Goal: Navigation & Orientation: Understand site structure

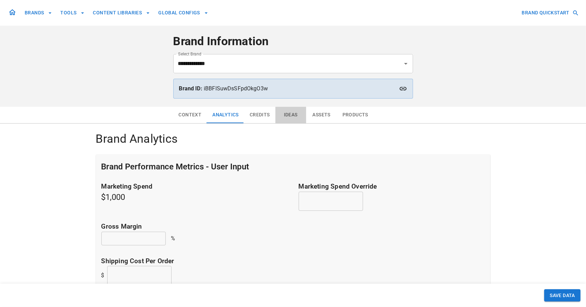
click at [290, 114] on button "Ideas" at bounding box center [290, 115] width 31 height 16
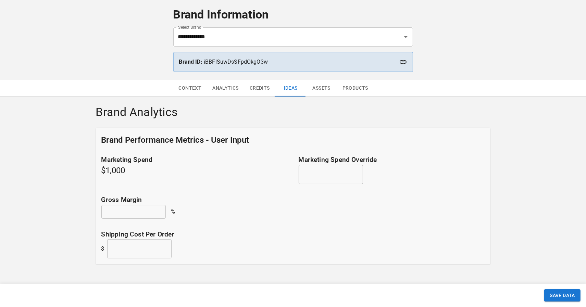
scroll to position [103, 0]
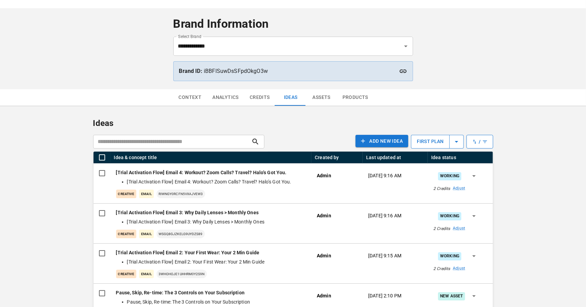
scroll to position [76, 0]
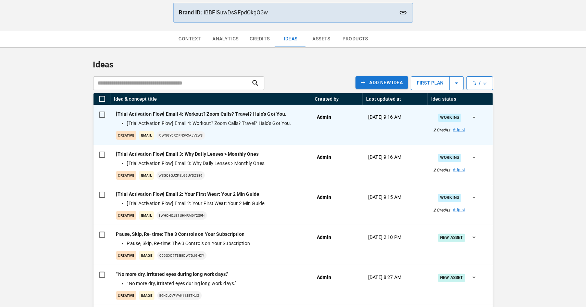
click at [276, 128] on div "[Trial Activation Flow] Email 4: Workout? Zoom Calls? Travel? Halo’s Got You. […" at bounding box center [211, 125] width 190 height 29
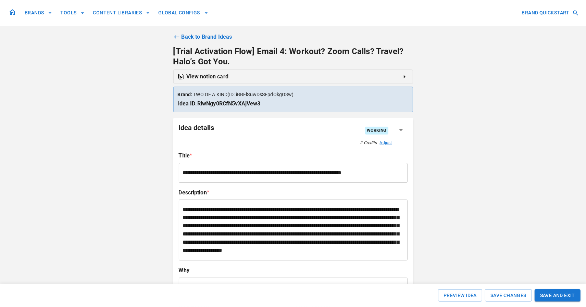
click at [176, 37] on icon at bounding box center [176, 37] width 7 height 7
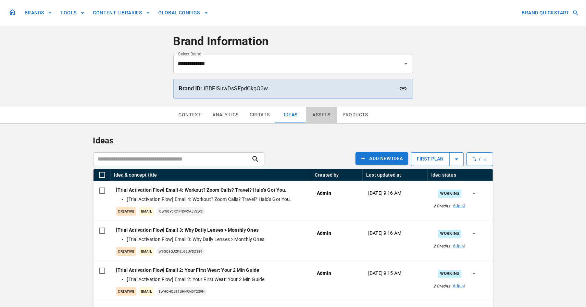
drag, startPoint x: 321, startPoint y: 115, endPoint x: 370, endPoint y: 117, distance: 49.0
click at [321, 115] on button "Assets" at bounding box center [321, 115] width 31 height 16
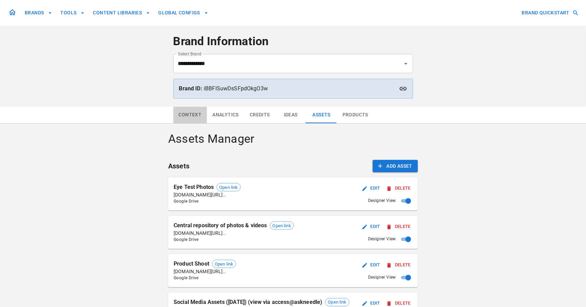
click at [182, 113] on button "Context" at bounding box center [190, 115] width 34 height 16
